Goal: Task Accomplishment & Management: Use online tool/utility

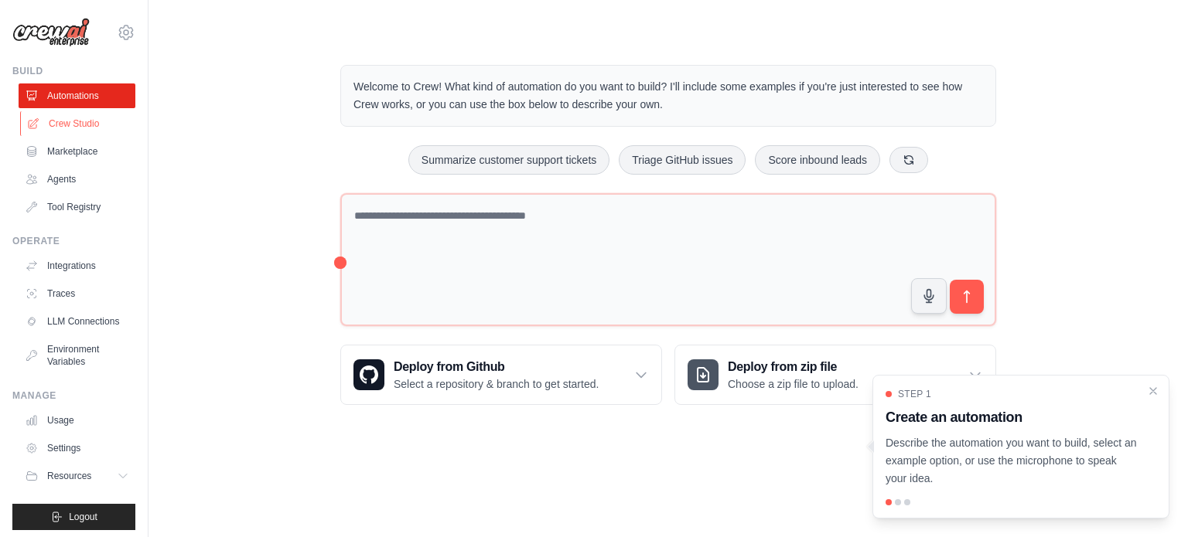
click at [62, 124] on link "Crew Studio" at bounding box center [78, 123] width 117 height 25
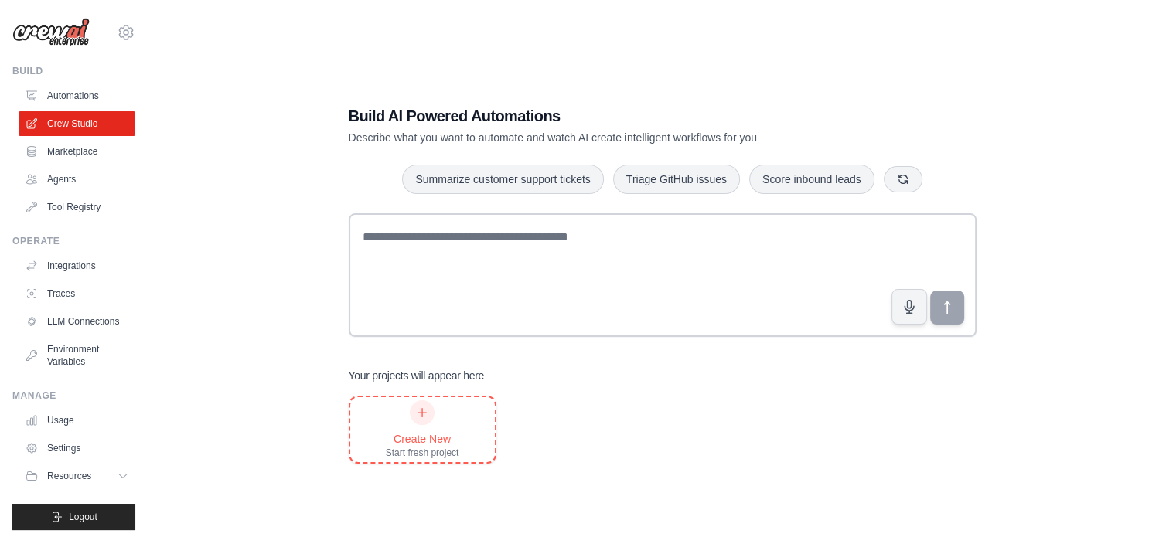
click at [427, 420] on div at bounding box center [422, 412] width 25 height 25
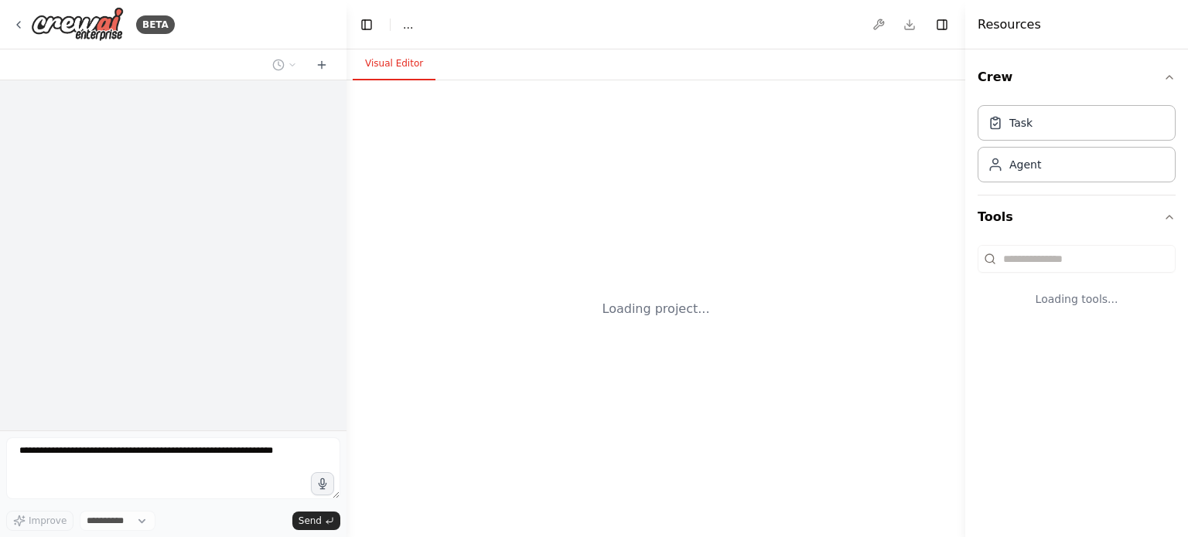
select select "****"
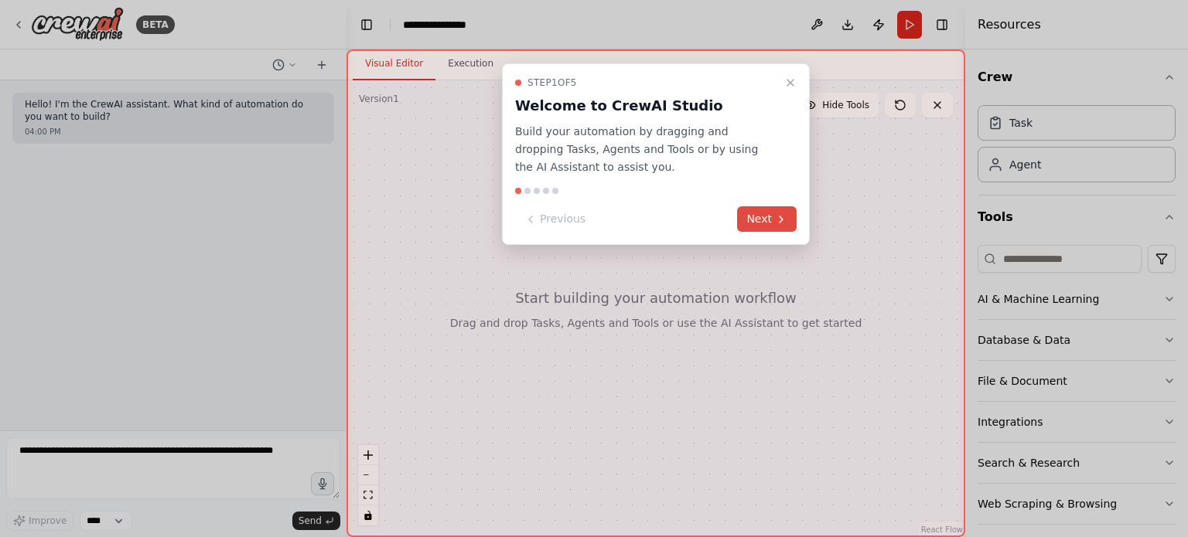
click at [761, 223] on button "Next" at bounding box center [767, 219] width 60 height 26
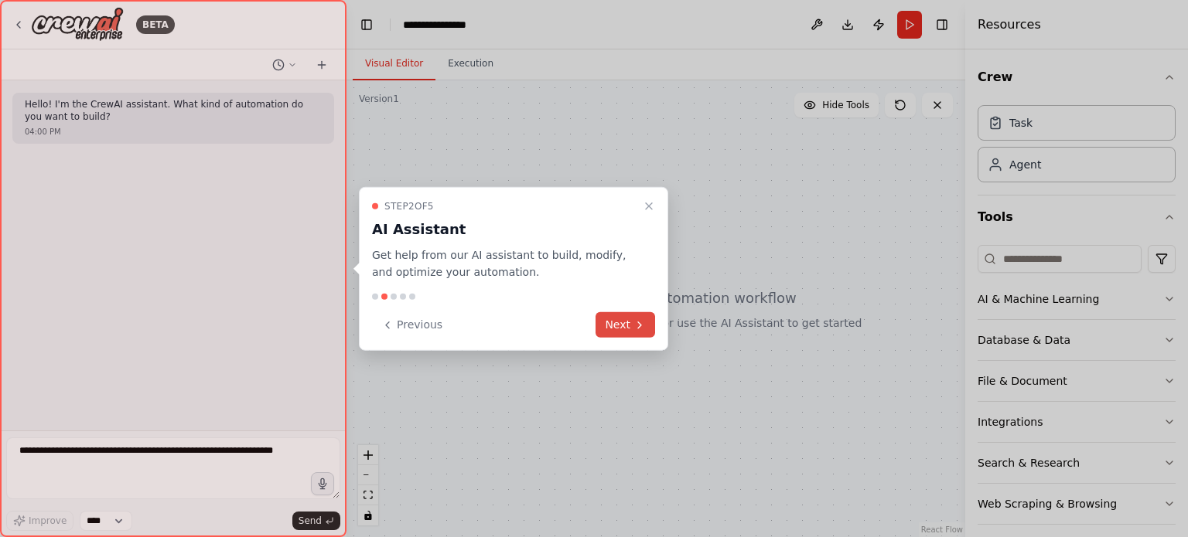
click at [615, 327] on button "Next" at bounding box center [625, 325] width 60 height 26
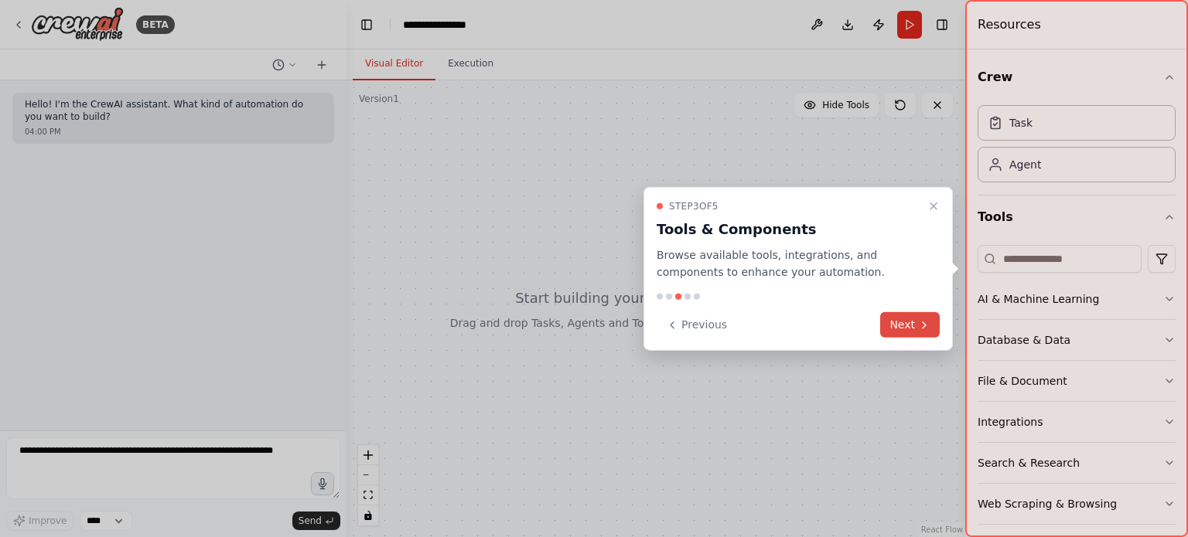
click at [896, 319] on button "Next" at bounding box center [910, 325] width 60 height 26
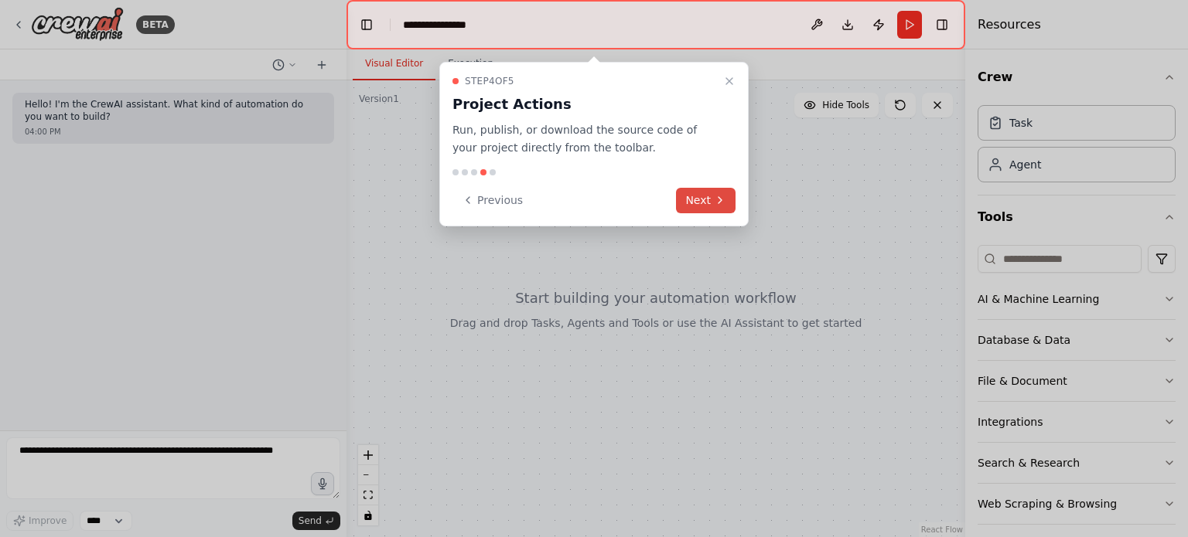
click at [694, 200] on button "Next" at bounding box center [706, 201] width 60 height 26
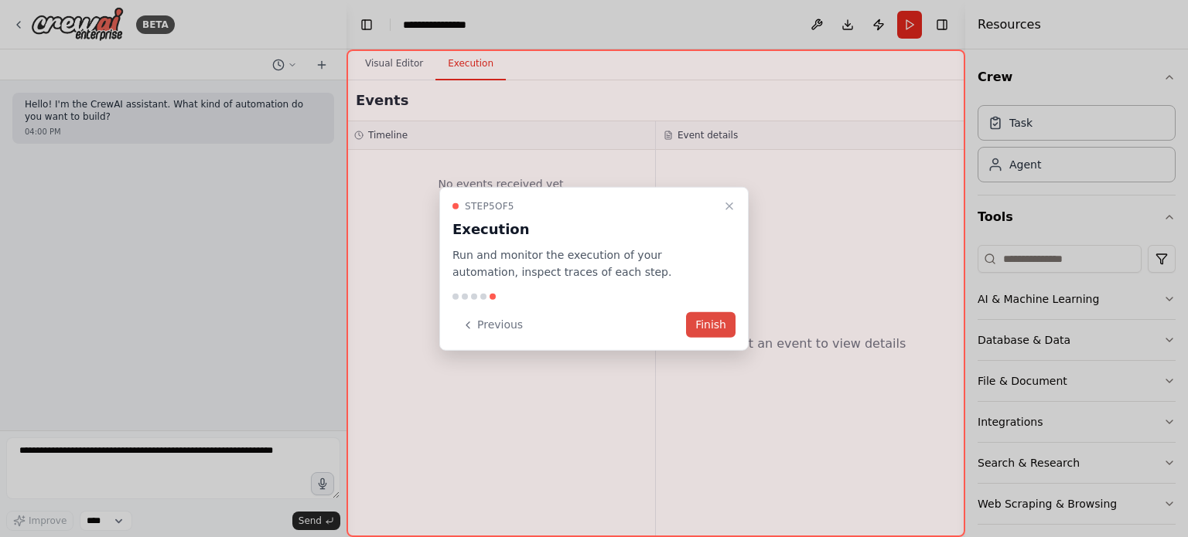
click at [711, 331] on button "Finish" at bounding box center [710, 325] width 49 height 26
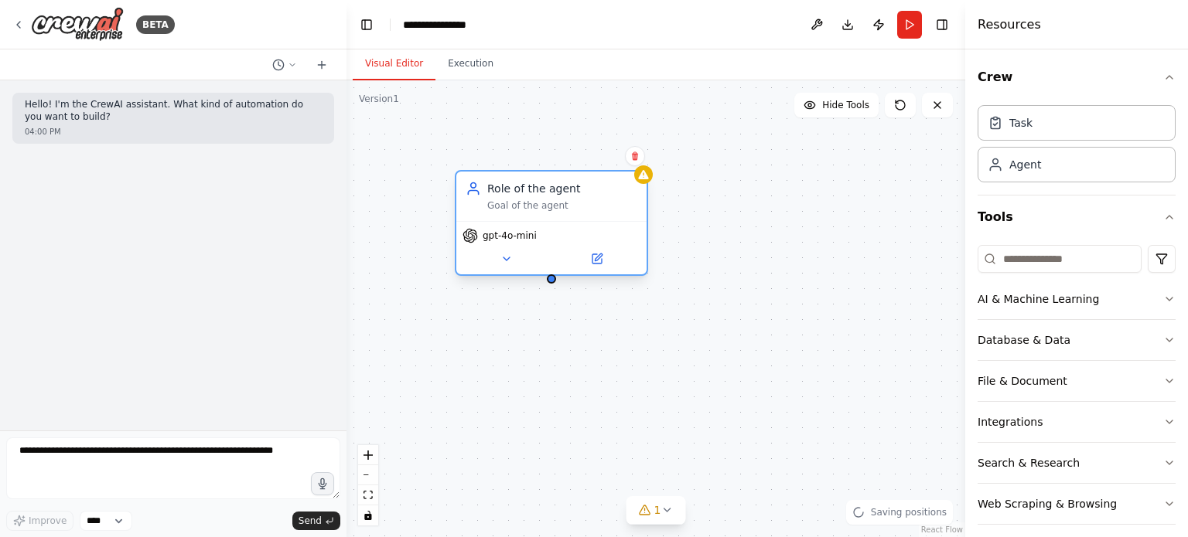
drag, startPoint x: 714, startPoint y: 215, endPoint x: 530, endPoint y: 211, distance: 184.0
click at [530, 211] on div "Role of the agent Goal of the agent" at bounding box center [551, 196] width 190 height 49
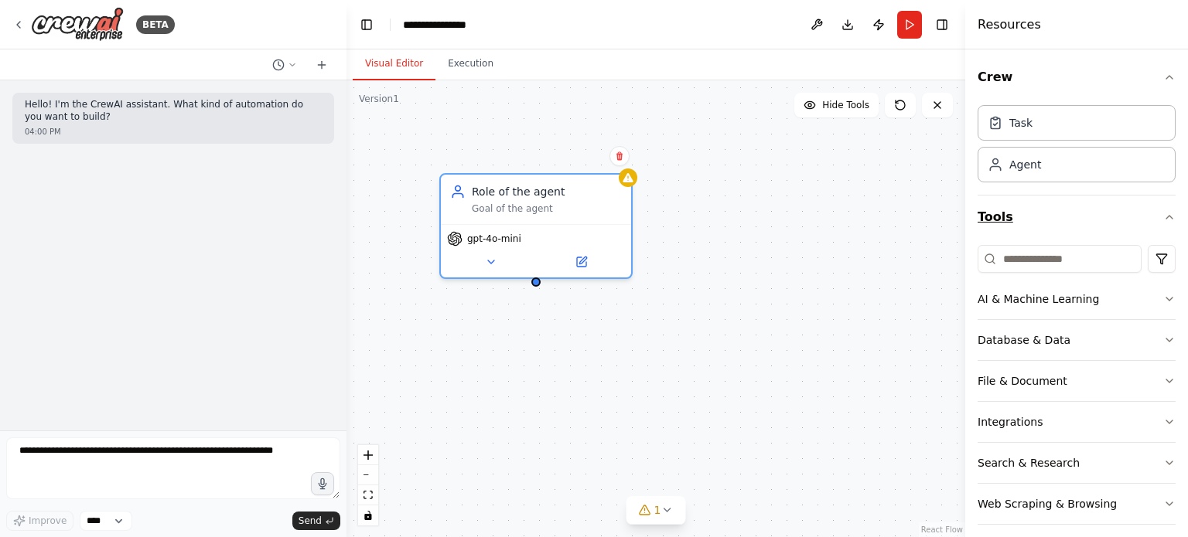
click at [1163, 211] on icon "button" at bounding box center [1169, 217] width 12 height 12
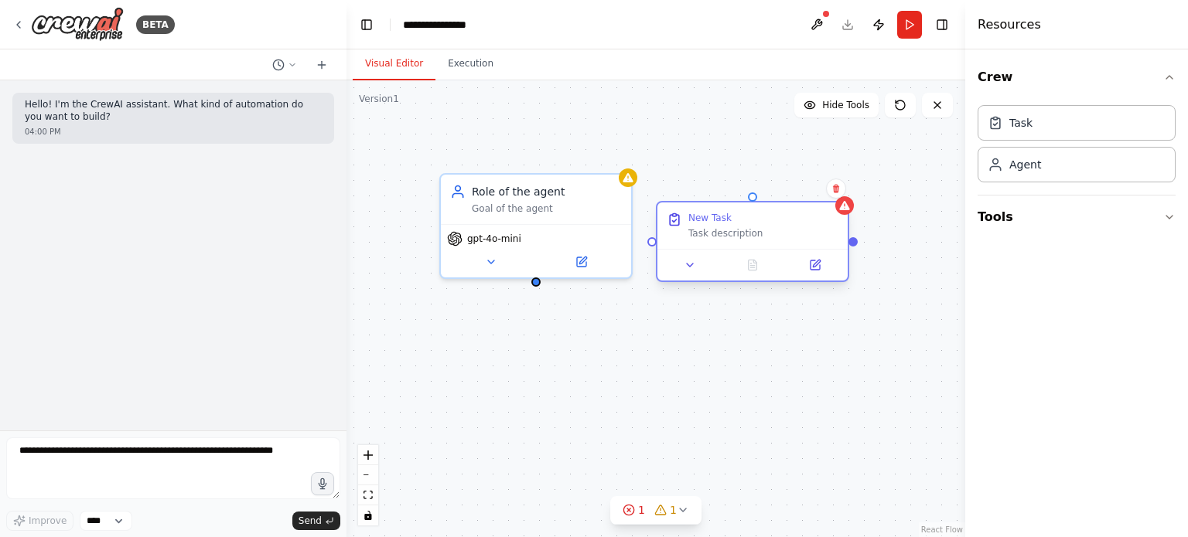
drag, startPoint x: 900, startPoint y: 278, endPoint x: 758, endPoint y: 250, distance: 144.3
click at [758, 250] on div "New Task Task description" at bounding box center [752, 241] width 193 height 81
click at [1064, 216] on button "Tools" at bounding box center [1076, 217] width 198 height 43
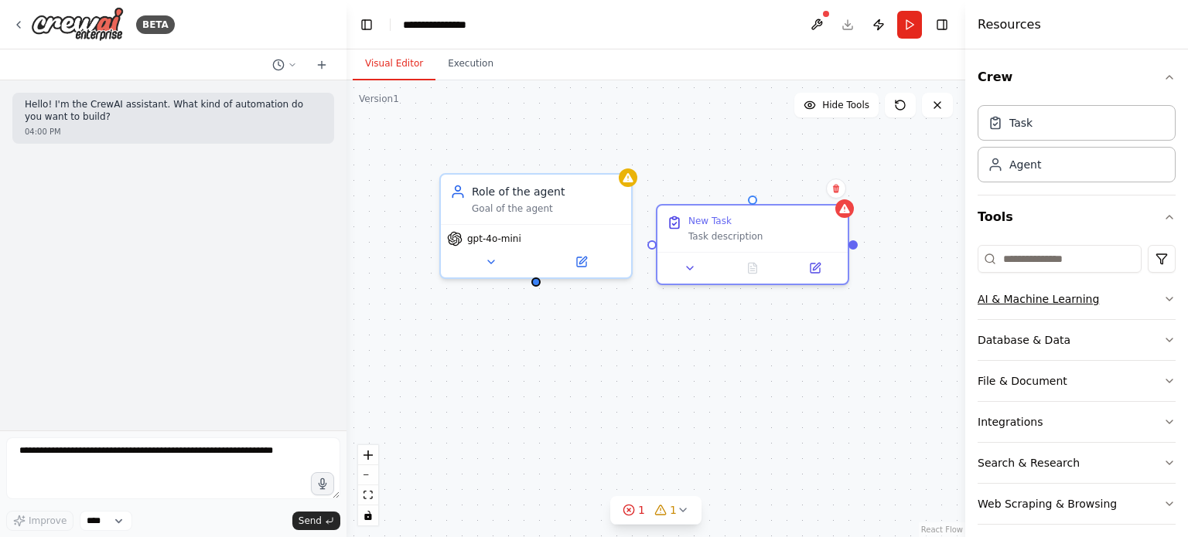
scroll to position [10, 0]
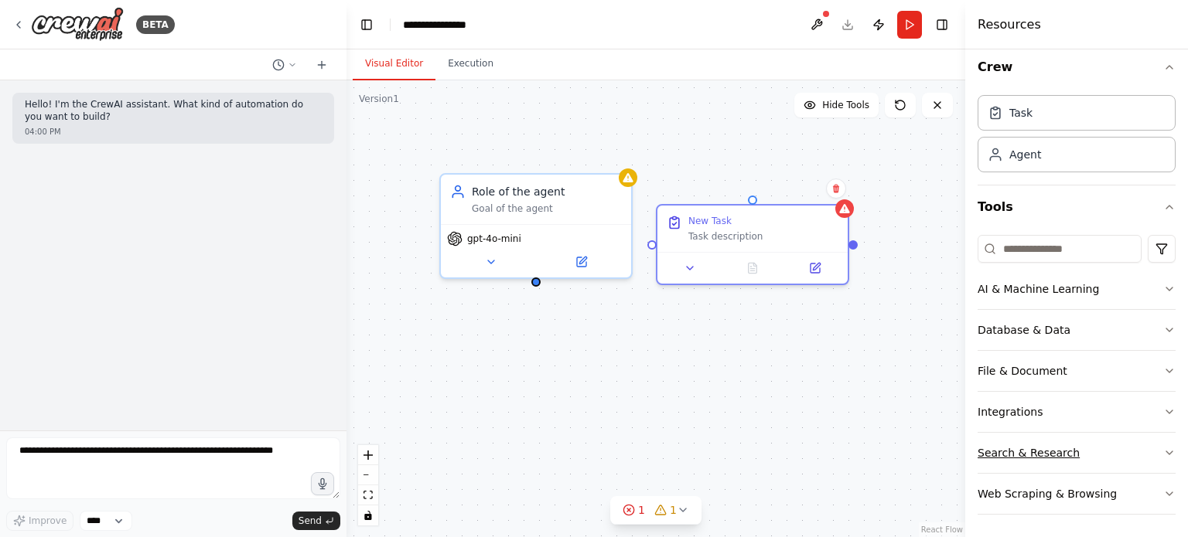
click at [1138, 452] on button "Search & Research" at bounding box center [1076, 453] width 198 height 40
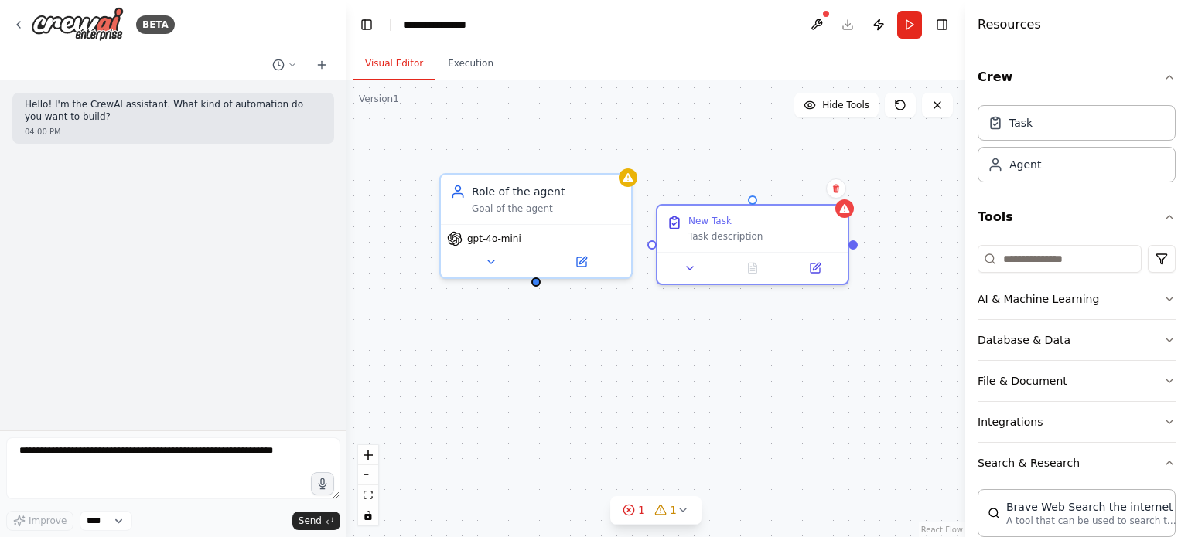
click at [1118, 345] on button "Database & Data" at bounding box center [1076, 340] width 198 height 40
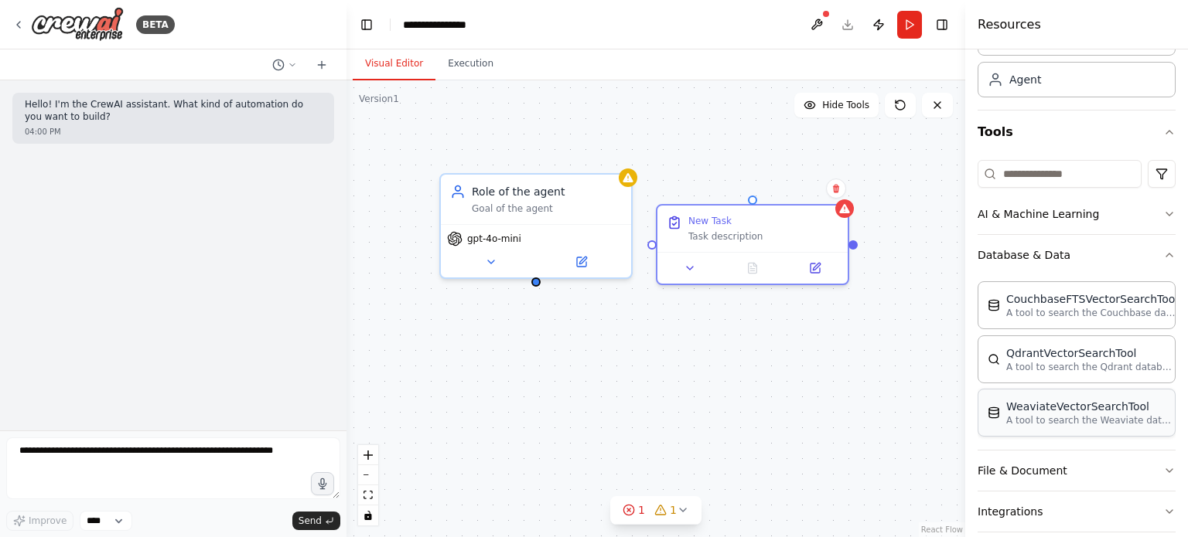
scroll to position [86, 0]
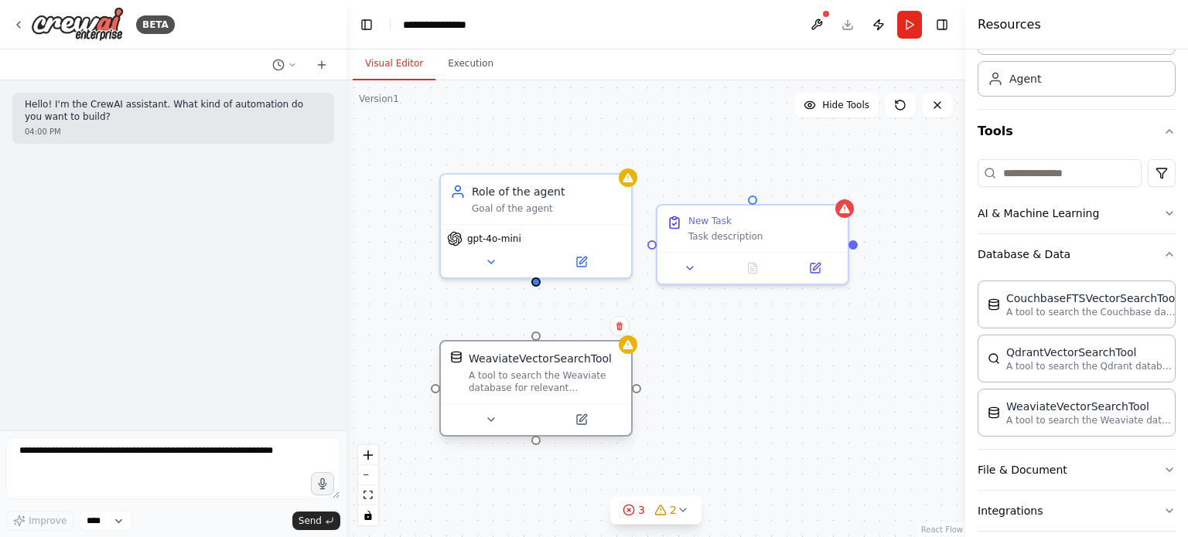
drag, startPoint x: 611, startPoint y: 402, endPoint x: 527, endPoint y: 392, distance: 84.9
click at [527, 392] on div "A tool to search the Weaviate database for relevant information on internal doc…" at bounding box center [545, 382] width 153 height 25
drag, startPoint x: 532, startPoint y: 280, endPoint x: 537, endPoint y: 342, distance: 62.1
click at [537, 342] on div "Role of the agent Goal of the agent gpt-4o-mini New Task Task description Weavi…" at bounding box center [655, 308] width 619 height 457
click at [673, 352] on div ".deletable-edge-delete-btn { width: 20px; height: 20px; border: 0px solid #ffff…" at bounding box center [655, 308] width 619 height 457
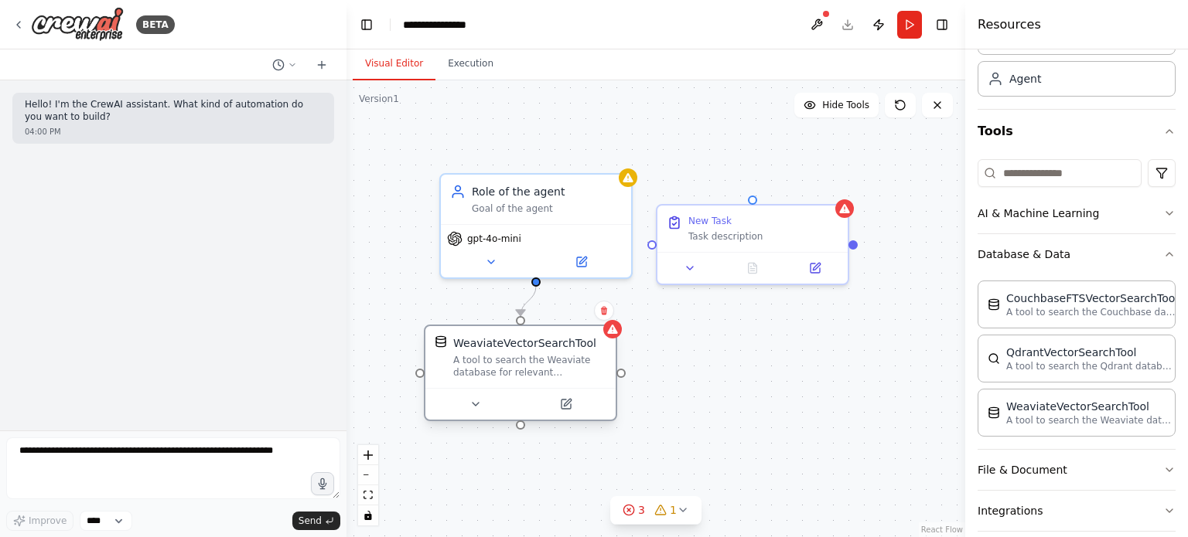
drag, startPoint x: 564, startPoint y: 383, endPoint x: 554, endPoint y: 373, distance: 14.3
click at [554, 373] on div "A tool to search the Weaviate database for relevant information on internal doc…" at bounding box center [529, 366] width 153 height 25
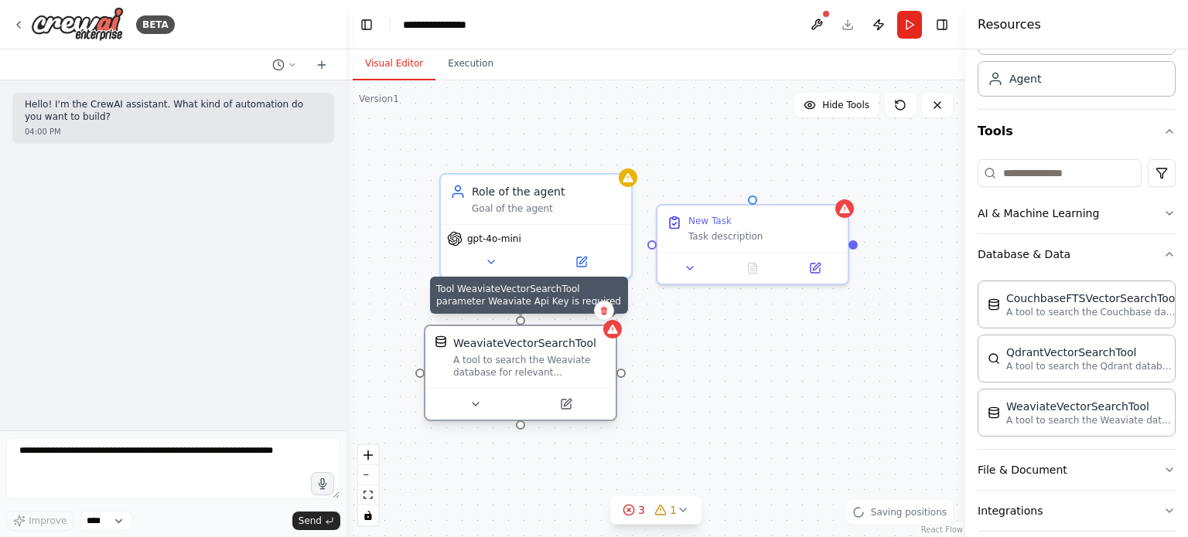
click at [614, 335] on icon at bounding box center [612, 329] width 12 height 12
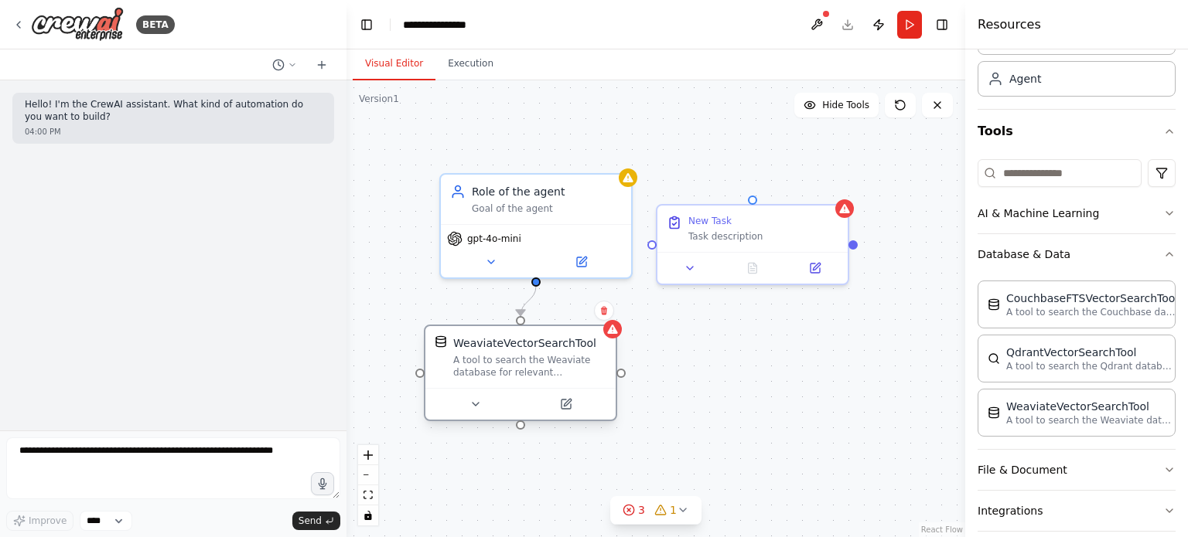
click at [540, 364] on div "A tool to search the Weaviate database for relevant information on internal doc…" at bounding box center [529, 366] width 153 height 25
click at [463, 404] on button at bounding box center [474, 404] width 87 height 19
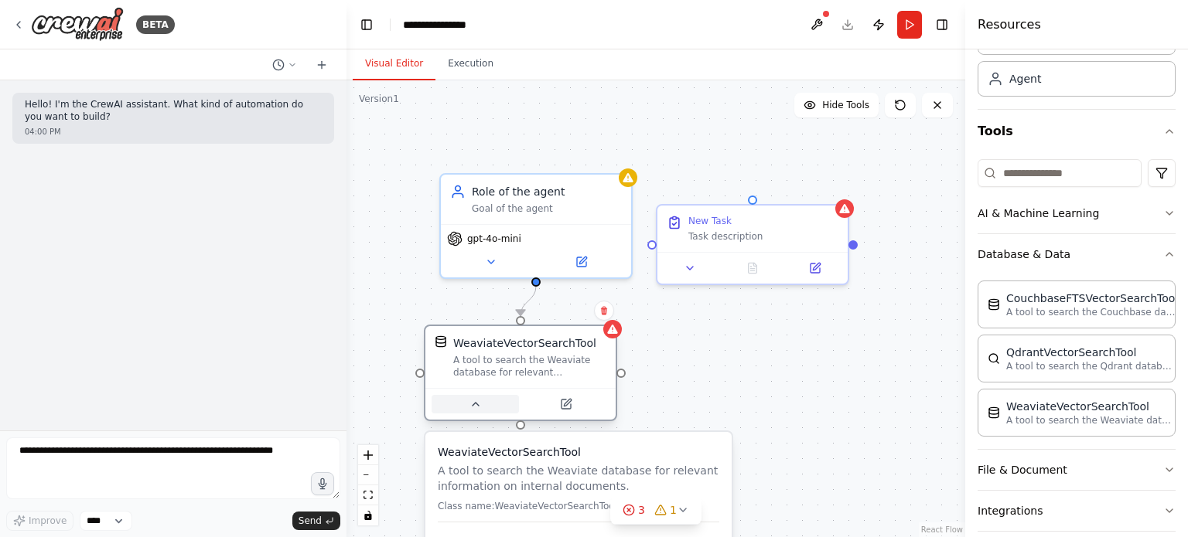
click at [463, 404] on button at bounding box center [474, 404] width 87 height 19
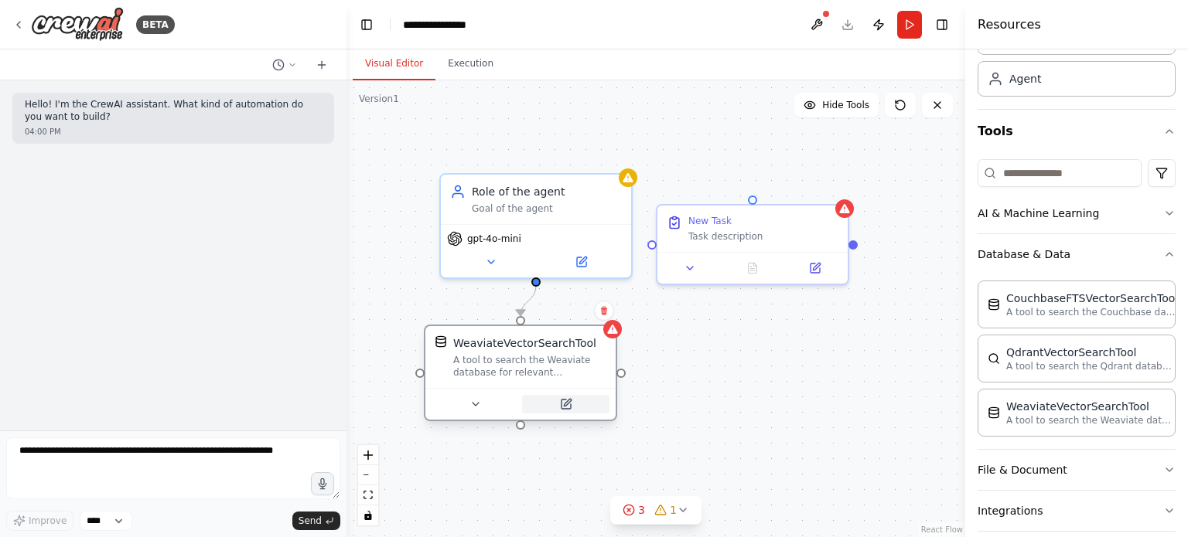
click at [563, 403] on icon at bounding box center [565, 404] width 9 height 9
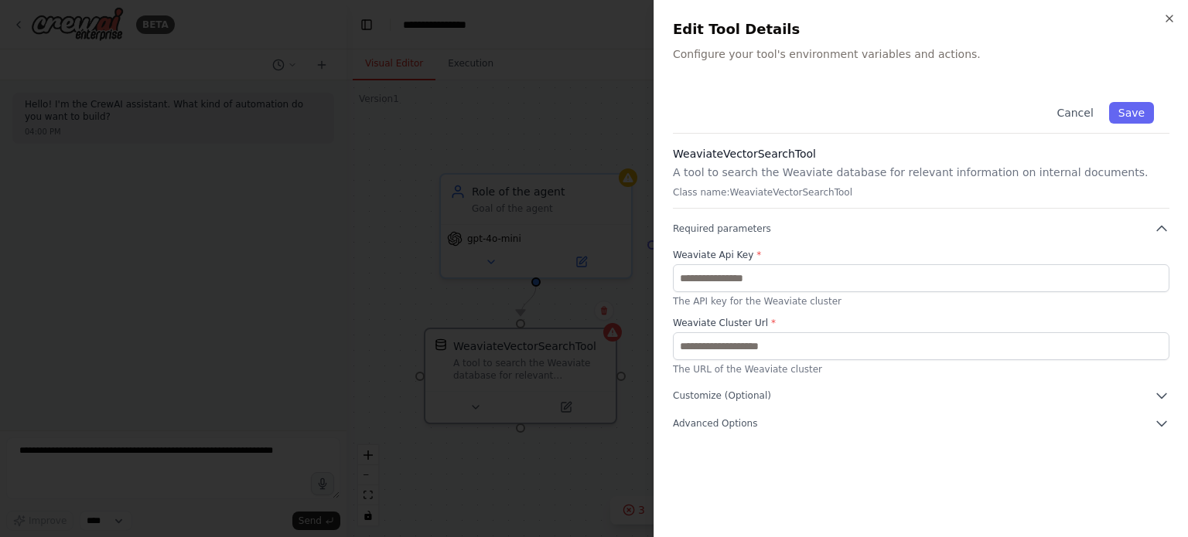
click at [549, 263] on div at bounding box center [594, 268] width 1188 height 537
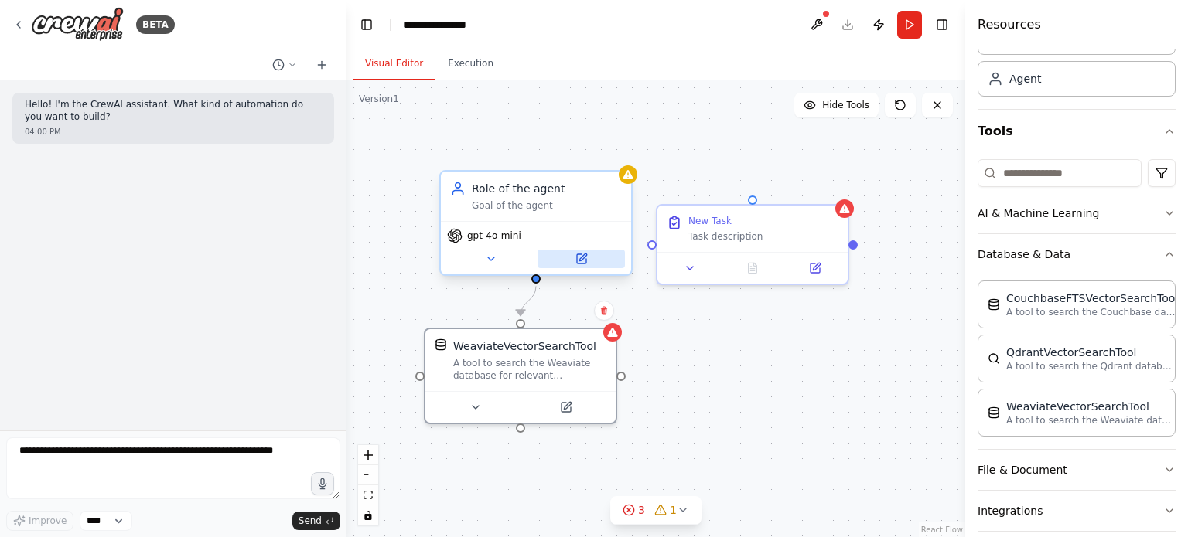
click at [574, 259] on button at bounding box center [580, 259] width 87 height 19
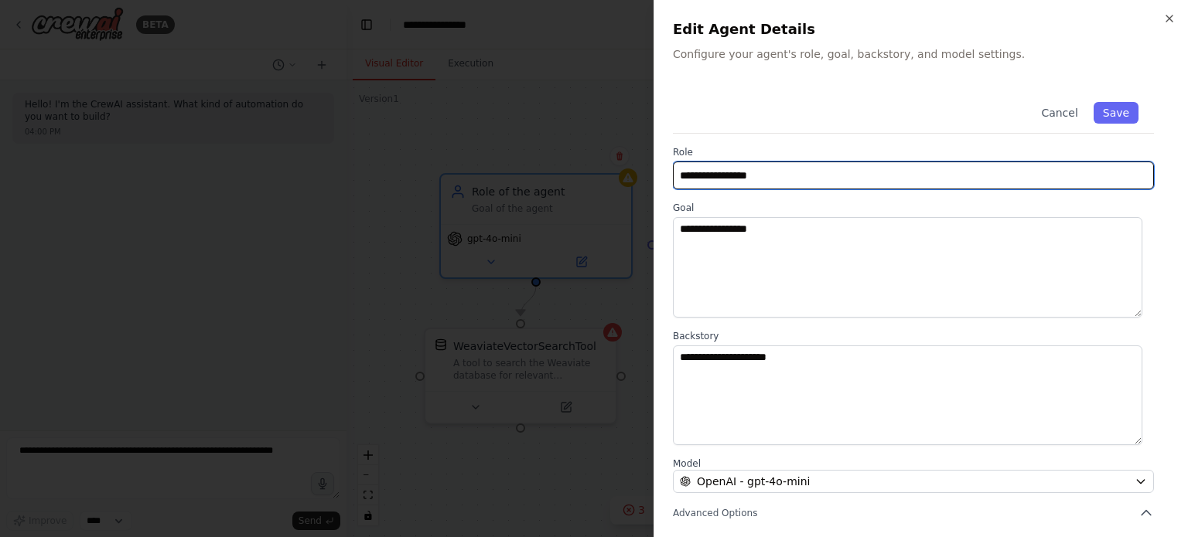
click at [844, 174] on input "**********" at bounding box center [913, 176] width 481 height 28
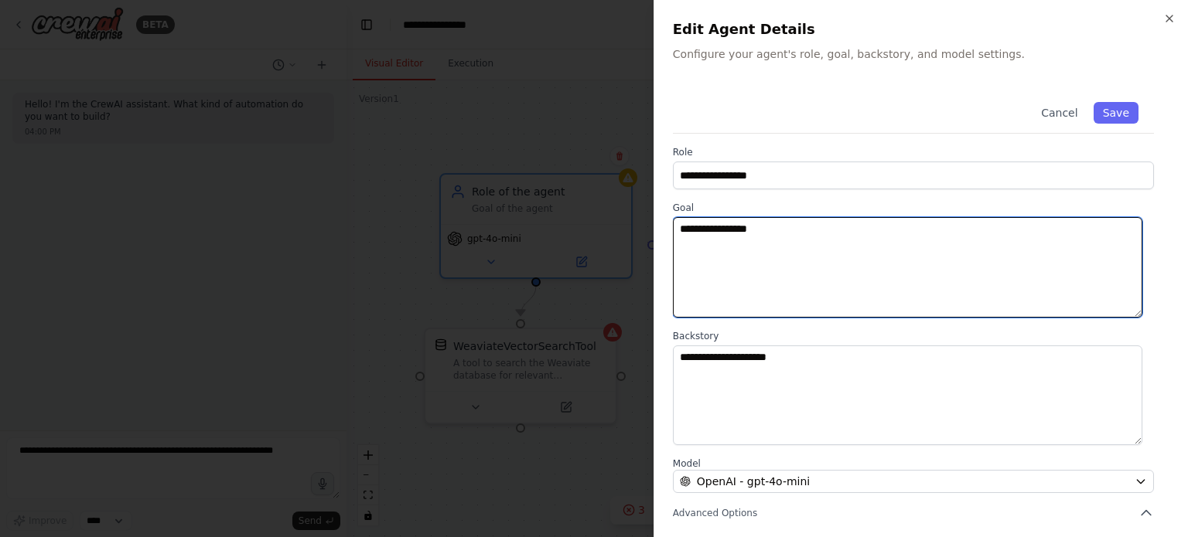
click at [866, 258] on textarea "**********" at bounding box center [907, 267] width 469 height 101
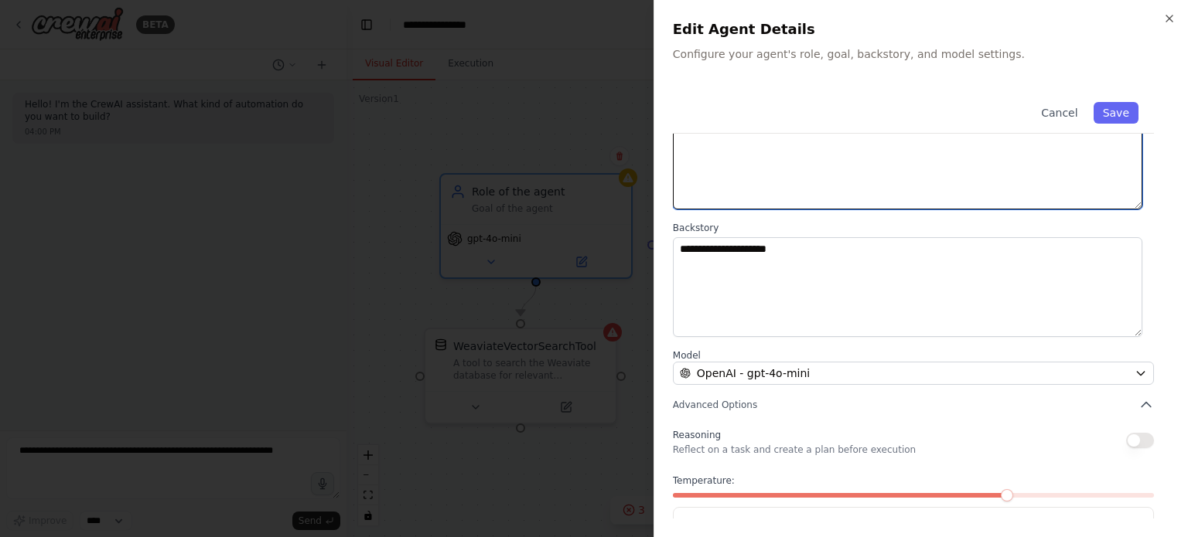
scroll to position [114, 0]
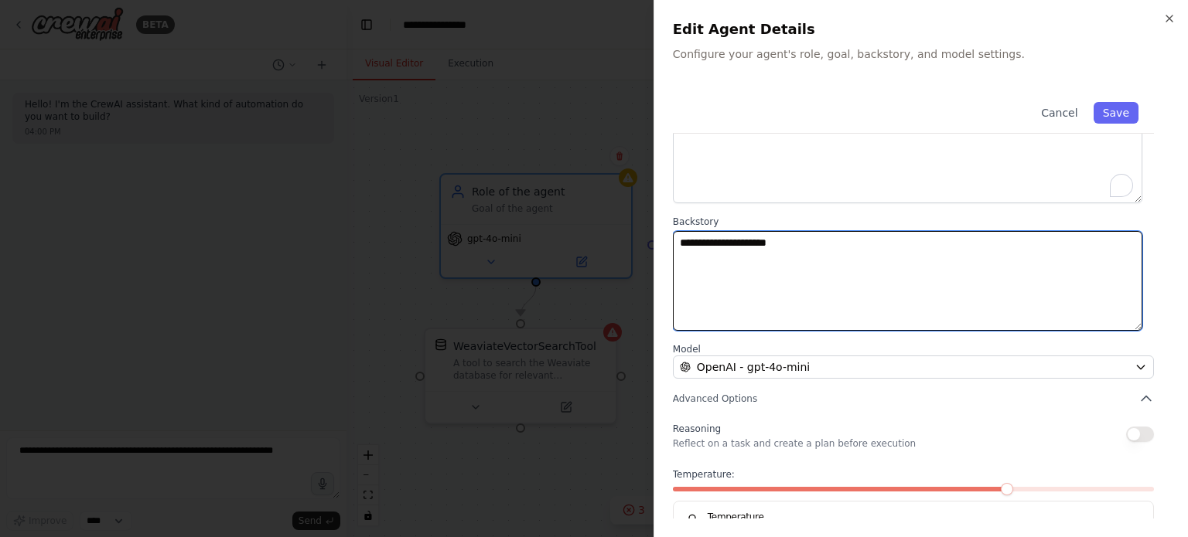
click at [819, 236] on textarea "**********" at bounding box center [907, 281] width 469 height 101
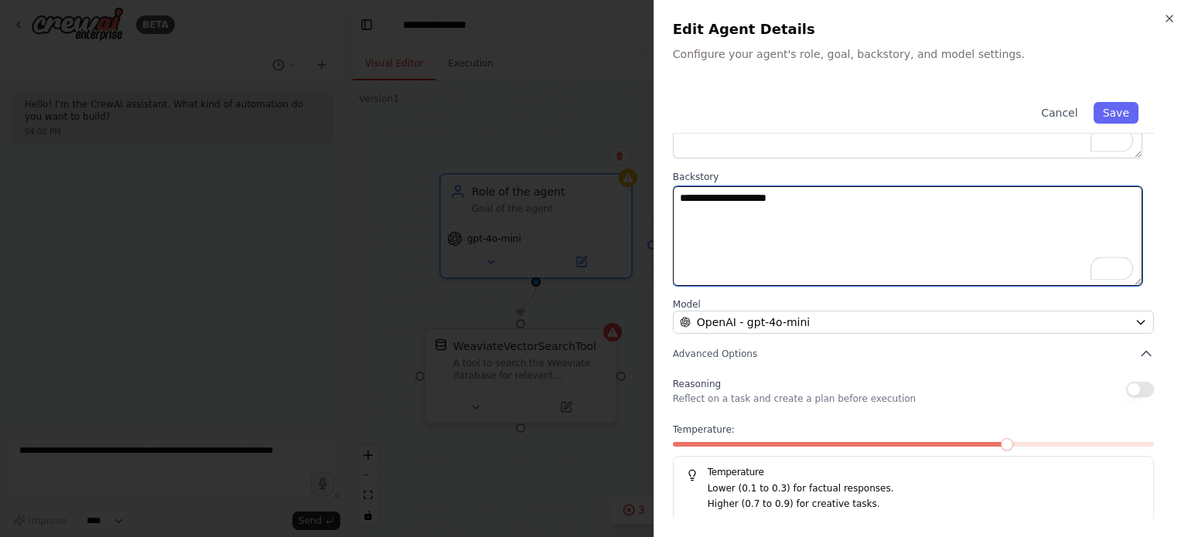
scroll to position [161, 0]
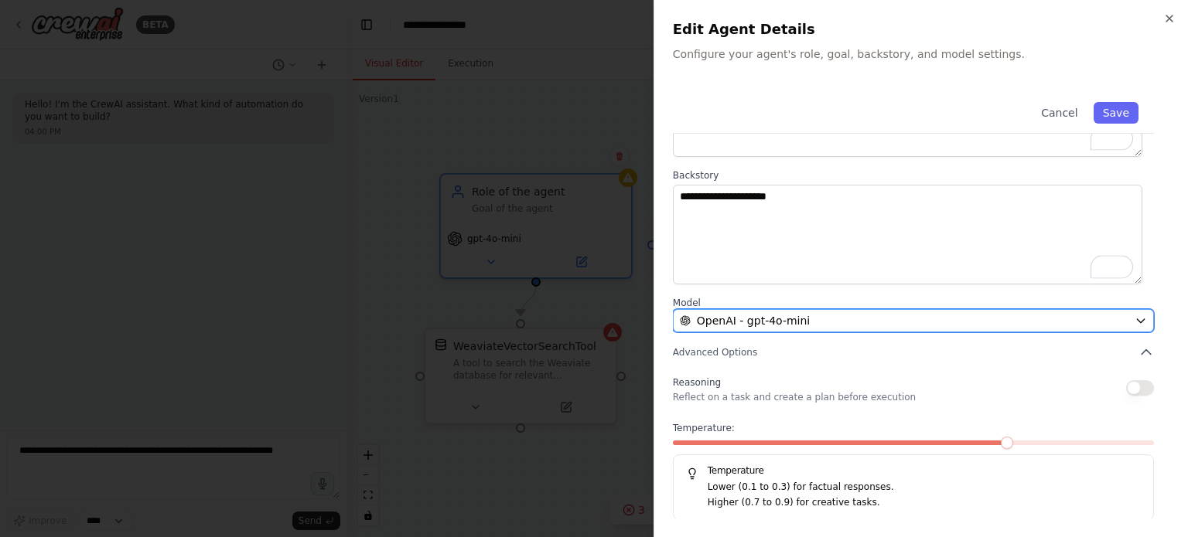
click at [863, 320] on div "OpenAI - gpt-4o-mini" at bounding box center [904, 320] width 448 height 15
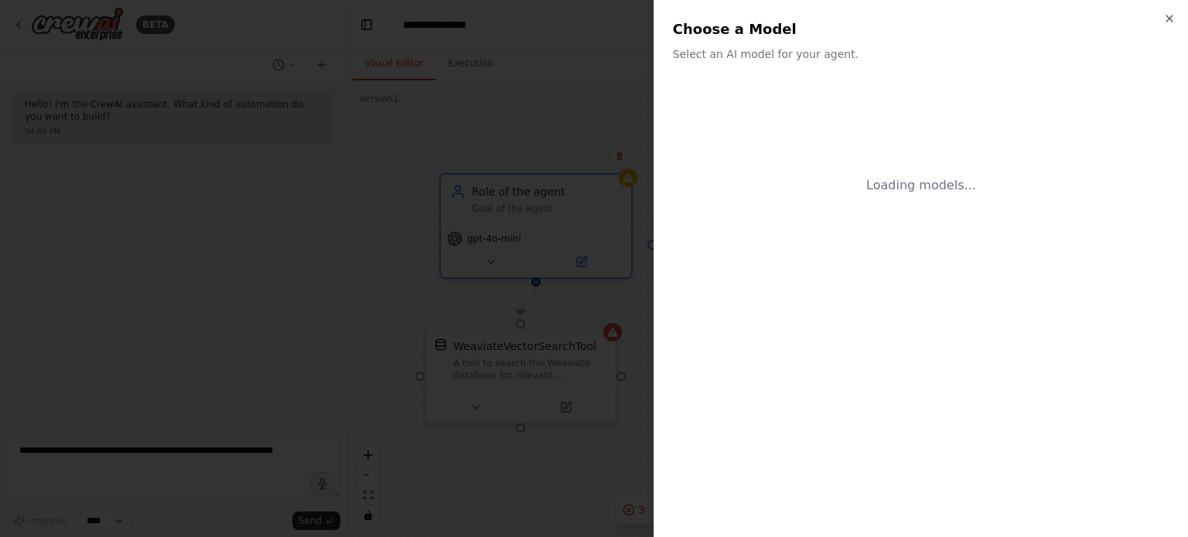
scroll to position [0, 0]
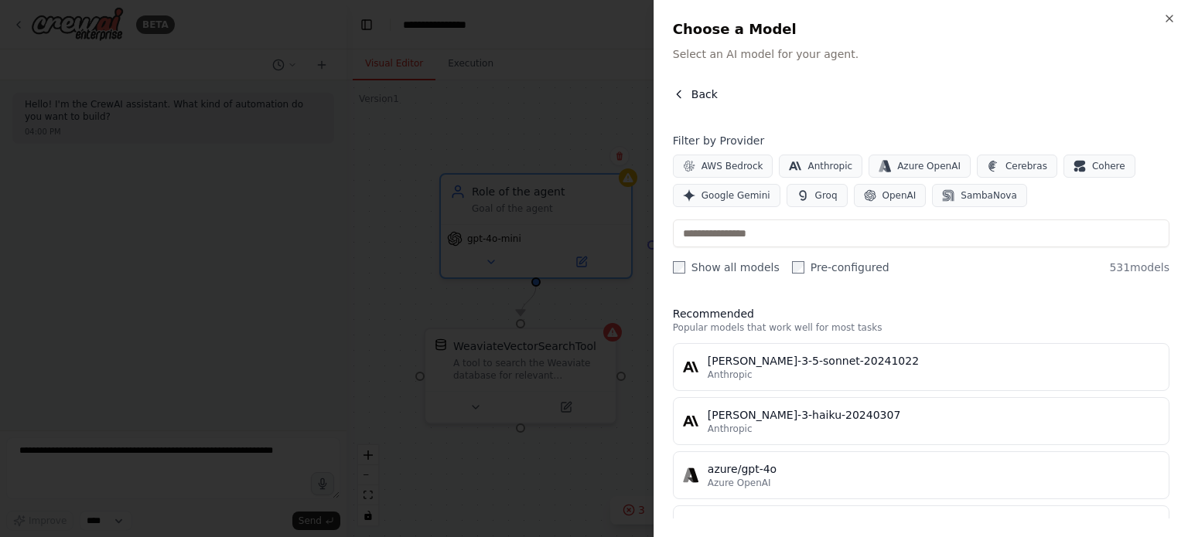
click at [682, 99] on icon "button" at bounding box center [679, 94] width 12 height 12
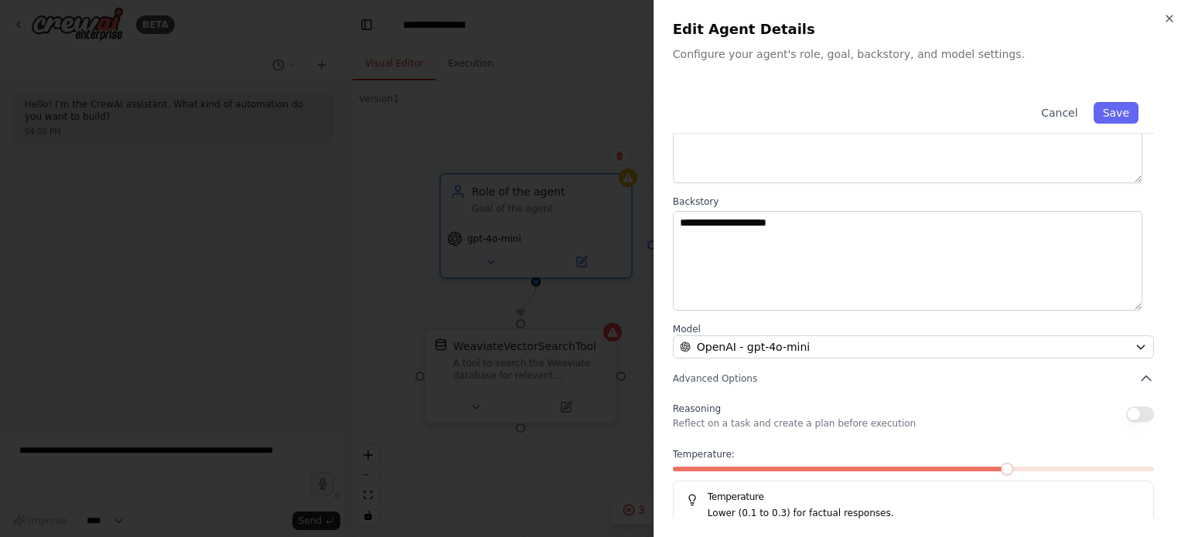
scroll to position [161, 0]
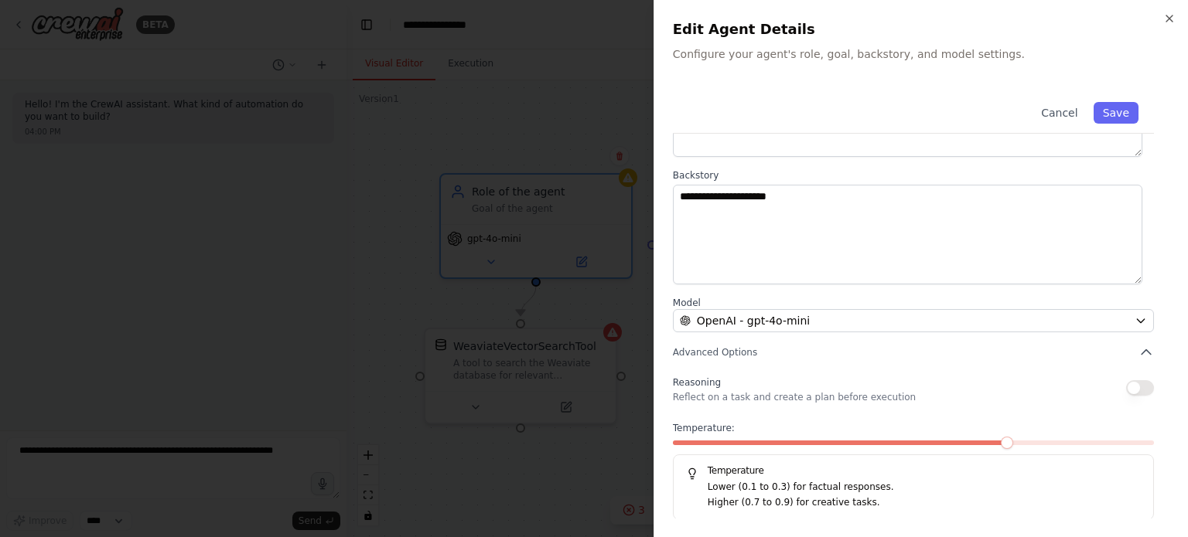
click at [1135, 386] on button "button" at bounding box center [1140, 387] width 28 height 15
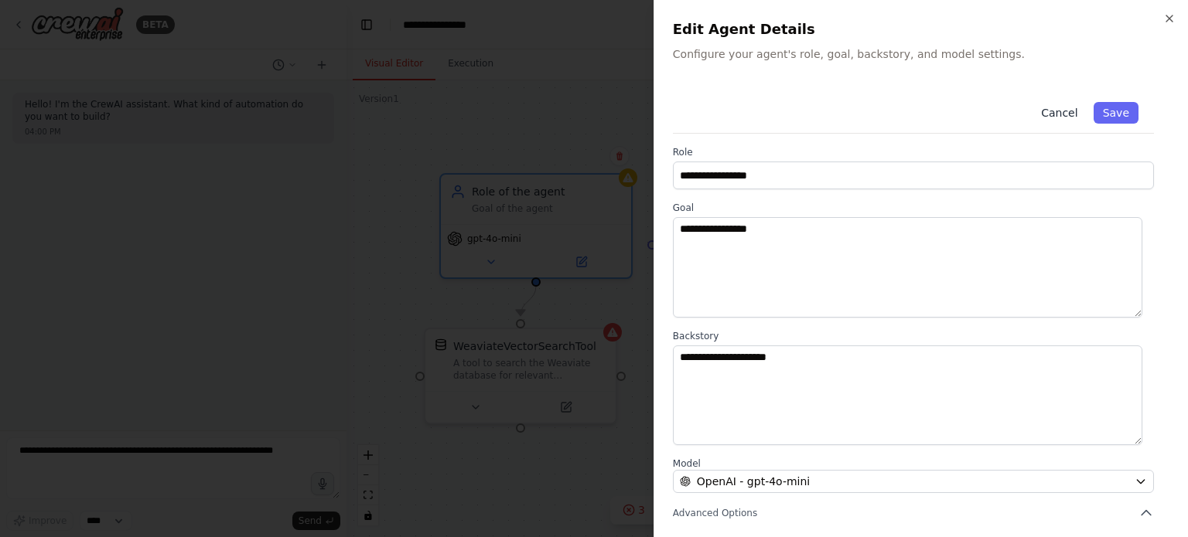
click at [1065, 111] on button "Cancel" at bounding box center [1058, 113] width 55 height 22
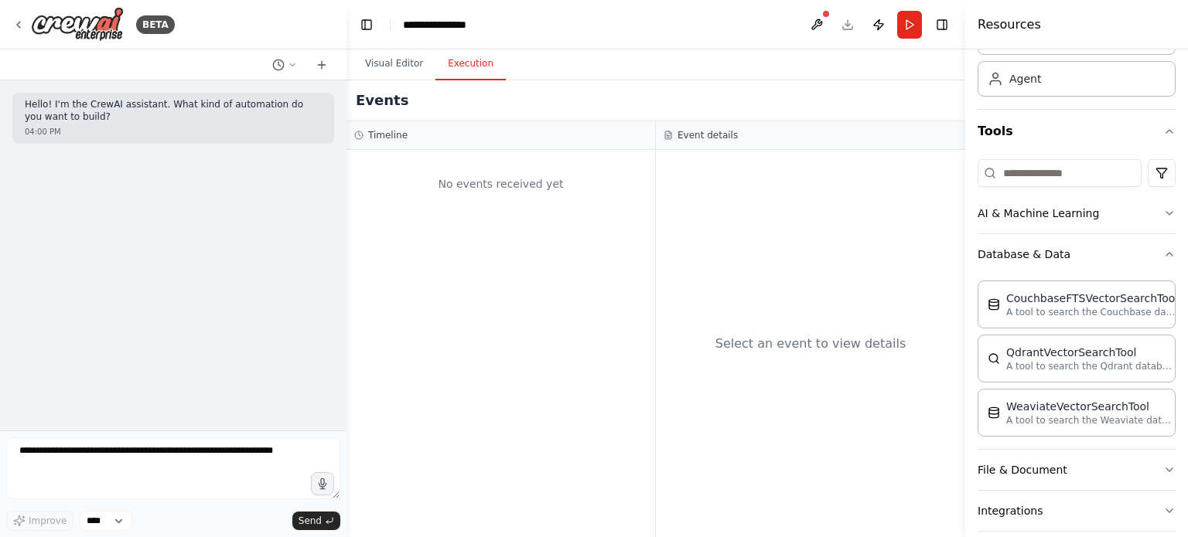
click at [484, 71] on button "Execution" at bounding box center [470, 64] width 70 height 32
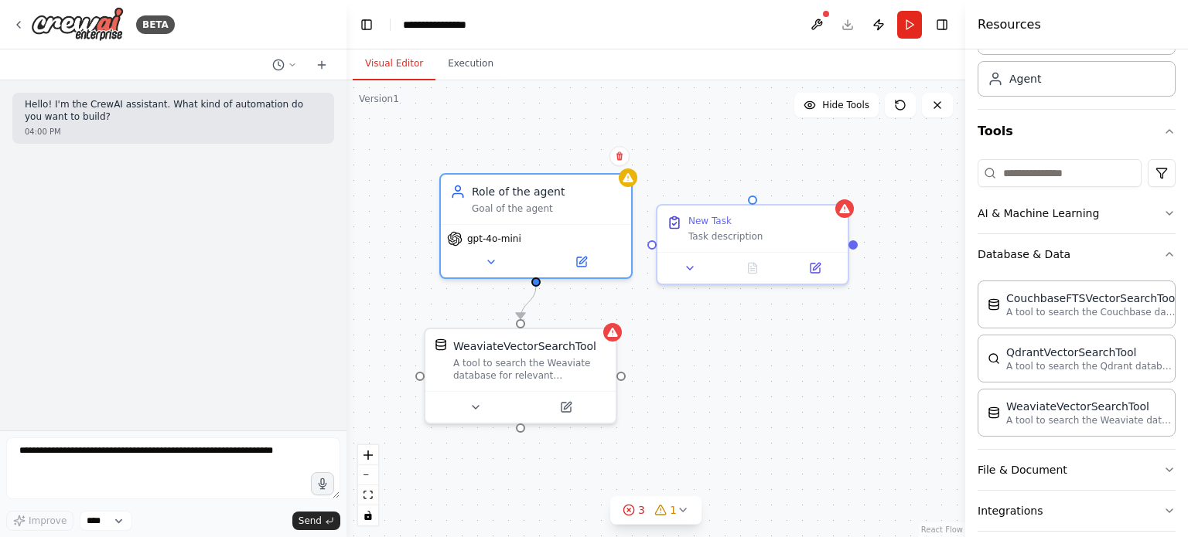
click at [390, 67] on button "Visual Editor" at bounding box center [394, 64] width 83 height 32
